Goal: Feedback & Contribution: Leave review/rating

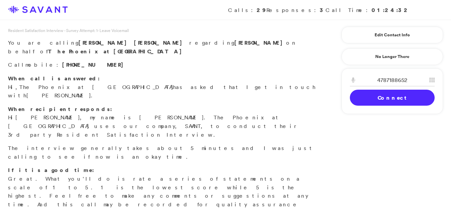
click at [365, 99] on link "Connect" at bounding box center [391, 98] width 85 height 16
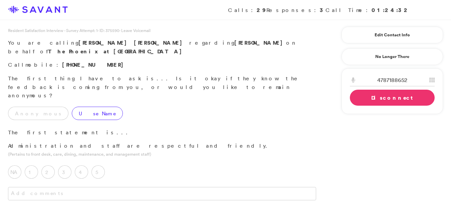
click at [72, 107] on label "Use Name" at bounding box center [97, 113] width 51 height 13
click at [104, 165] on label "5" at bounding box center [97, 171] width 13 height 13
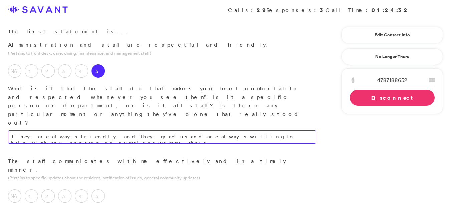
scroll to position [103, 0]
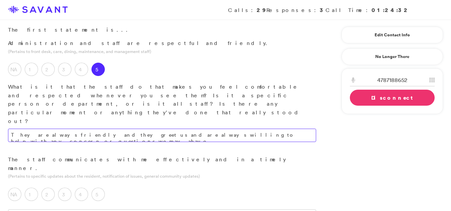
click at [281, 129] on textarea "They are always friendly and they greet us and are always willing to help with …" at bounding box center [162, 135] width 308 height 13
type textarea "The staff consistently demonstrates friendliness, offering greetings and readil…"
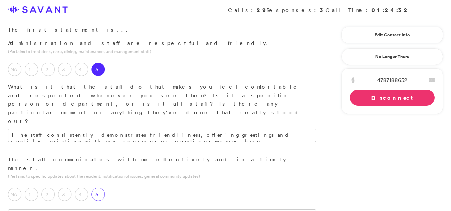
click at [98, 188] on label "5" at bounding box center [97, 194] width 13 height 13
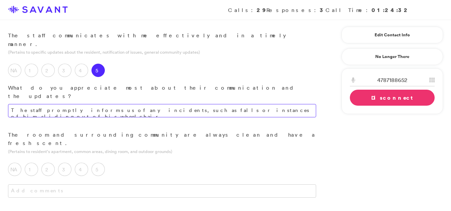
scroll to position [200, 0]
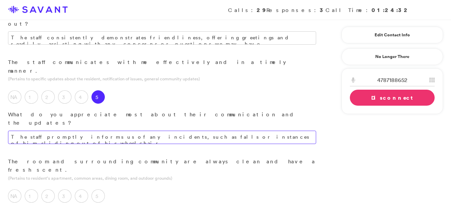
click at [280, 131] on textarea "The staff promptly informs us of any incidents, such as falls or instances of h…" at bounding box center [162, 137] width 308 height 13
click at [277, 131] on textarea "The staff promptly informs us of any incidents, such as falls or instances of h…" at bounding box center [162, 137] width 308 height 13
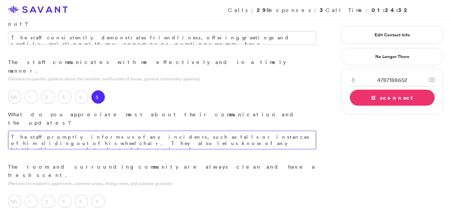
type textarea "The staff promptly informs us of any incidents, such as falls or instances of h…"
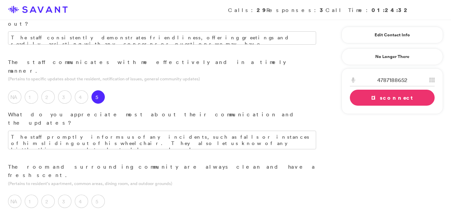
click at [82, 195] on label "4" at bounding box center [81, 201] width 13 height 13
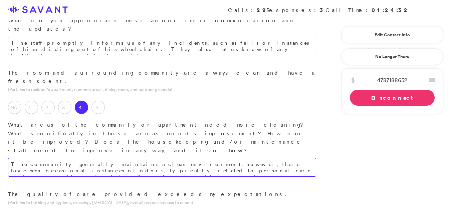
scroll to position [315, 0]
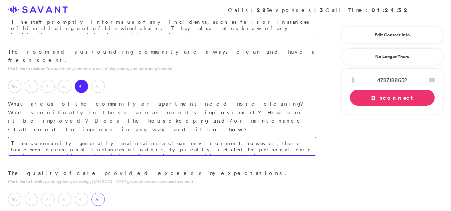
type textarea "The community generally maintains a clean environment; however, there have been…"
click at [98, 193] on label "5" at bounding box center [97, 199] width 13 height 13
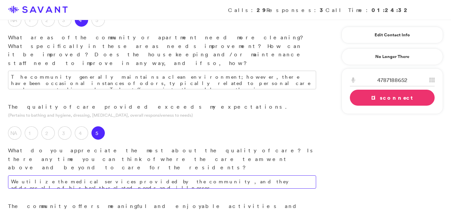
scroll to position [386, 0]
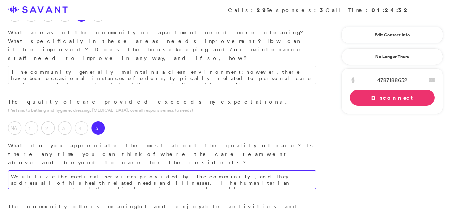
click at [227, 170] on textarea "We utilize the medical services provided by the community, and they address all…" at bounding box center [162, 179] width 308 height 19
type textarea "We regularly utilize the medical services provided by the community, which effe…"
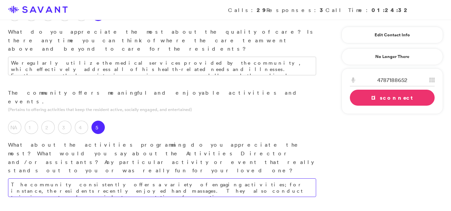
scroll to position [507, 0]
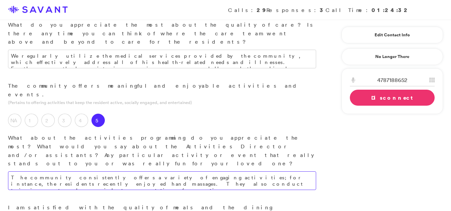
type textarea "The community consistently offers a variety of engaging activities; for instanc…"
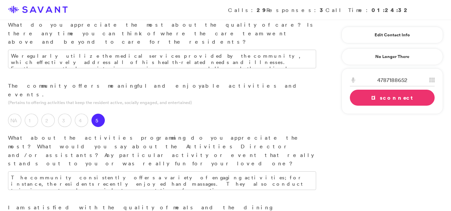
type textarea "H"
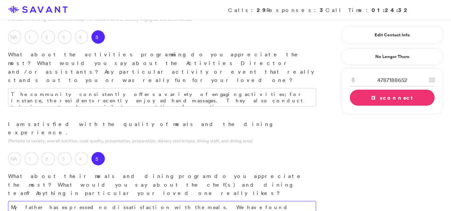
scroll to position [586, 0]
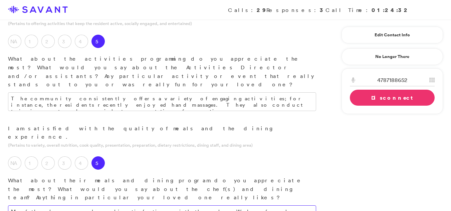
type textarea "My father has expressed no dissatisfaction with the meals. We have found enjoym…"
type textarea "S"
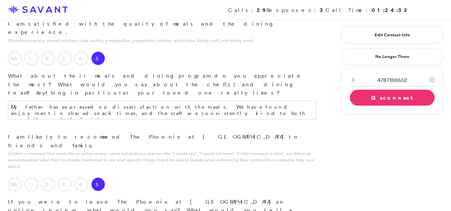
scroll to position [696, 0]
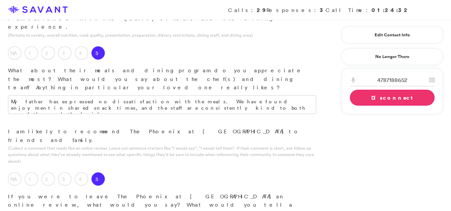
type textarea "We have already recommended the community to friends."
type textarea "My preferred aspects of The Phoenix at [GEOGRAPHIC_DATA] are the staff and the …"
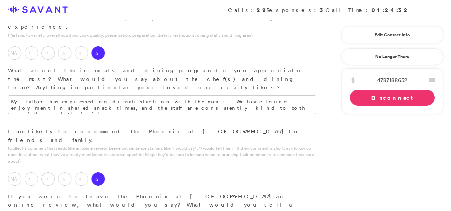
type textarea "Currently, there are no identified areas requiring improvement."
click at [380, 95] on link "Disconnect" at bounding box center [391, 98] width 85 height 16
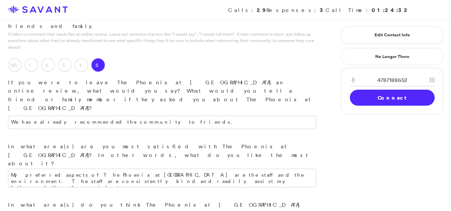
scroll to position [853, 0]
